Goal: Information Seeking & Learning: Learn about a topic

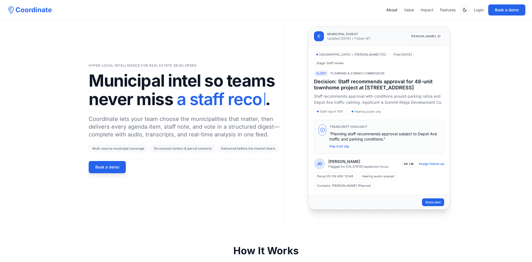
click at [392, 11] on link "About" at bounding box center [391, 10] width 11 height 6
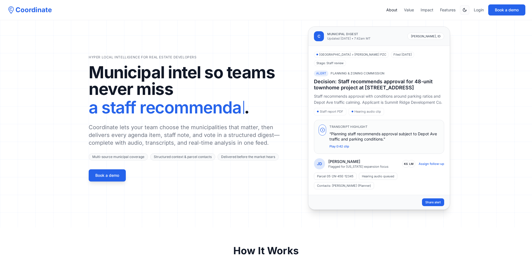
click at [394, 7] on link "About" at bounding box center [391, 10] width 11 height 6
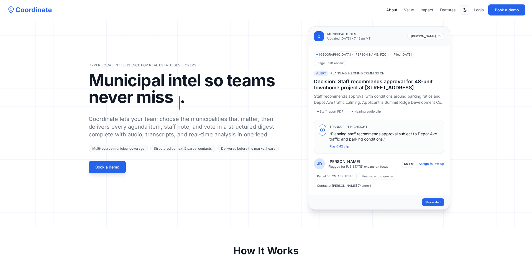
click at [393, 9] on link "About" at bounding box center [391, 10] width 11 height 6
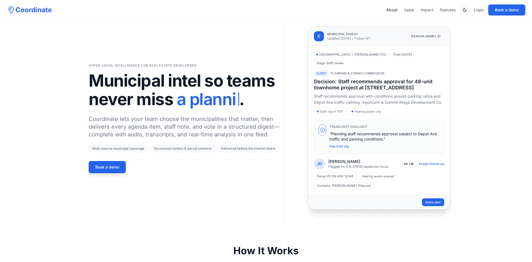
click at [393, 9] on link "About" at bounding box center [391, 10] width 11 height 6
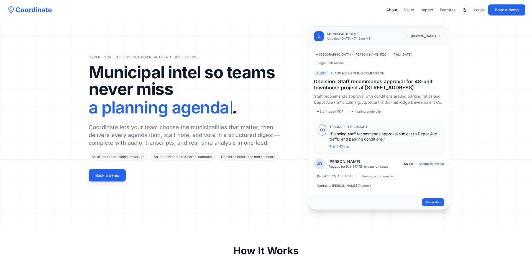
click at [393, 9] on link "About" at bounding box center [391, 10] width 11 height 6
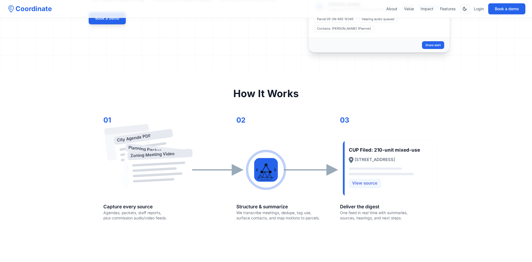
scroll to position [16, 0]
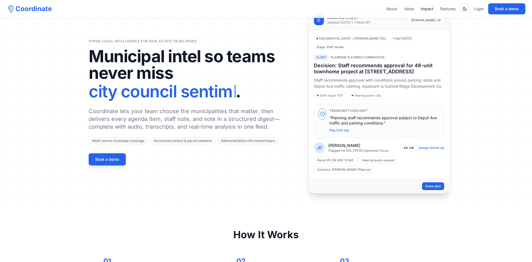
click at [427, 11] on link "Impact" at bounding box center [426, 9] width 13 height 6
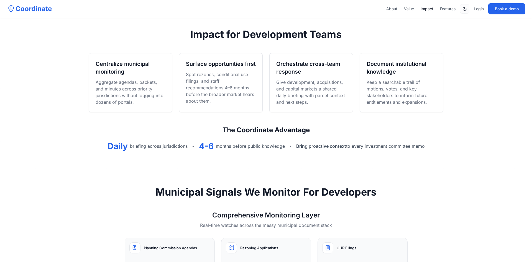
scroll to position [393, 0]
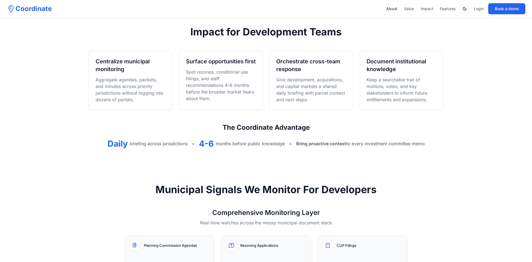
click at [393, 8] on link "About" at bounding box center [391, 9] width 11 height 6
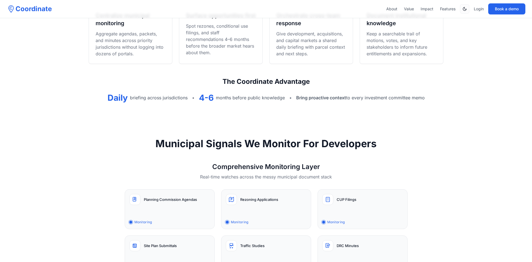
scroll to position [444, 0]
